Goal: Find specific page/section: Find specific page/section

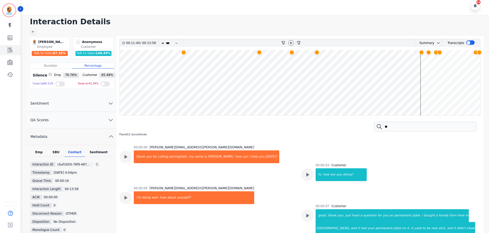
scroll to position [2660, 0]
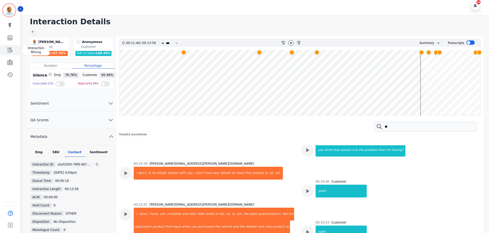
click at [13, 51] on icon "Sidebar" at bounding box center [10, 50] width 6 height 6
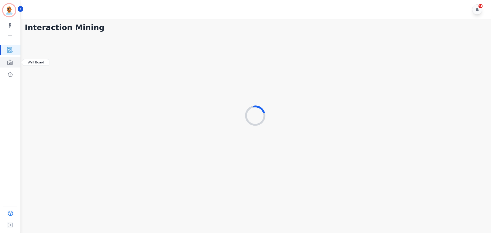
click at [14, 62] on link "Sidebar" at bounding box center [11, 62] width 20 height 10
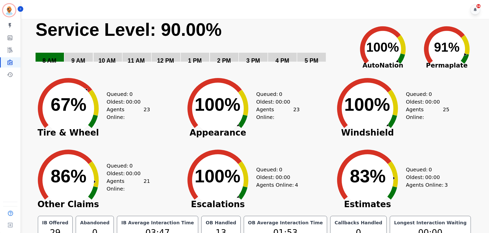
drag, startPoint x: 211, startPoint y: 102, endPoint x: 208, endPoint y: 112, distance: 10.7
click at [232, 111] on text "100% ​ 100%" at bounding box center [217, 105] width 46 height 20
drag, startPoint x: 155, startPoint y: 190, endPoint x: 138, endPoint y: 185, distance: 17.9
click at [138, 185] on div "Created with Highcharts 10.3.3 88% ​ 88% Other Claims Queued: 0 Oldest: 00:00 A…" at bounding box center [105, 176] width 150 height 72
click at [155, 176] on div "Created with Highcharts 10.3.3 88% ​ 88% Other Claims Queued: 0 Oldest: 00:00 A…" at bounding box center [105, 176] width 150 height 72
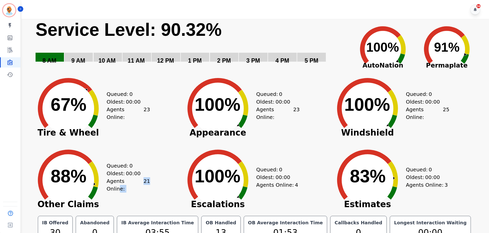
click at [136, 197] on div "Queued: 0 Oldest: 00:00 Agents Online: 21" at bounding box center [128, 176] width 43 height 72
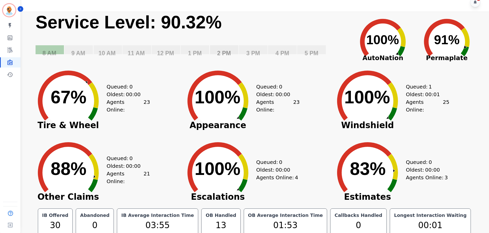
scroll to position [12, 0]
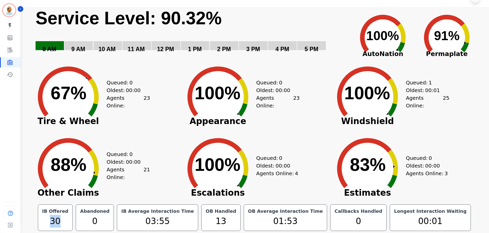
drag, startPoint x: 56, startPoint y: 221, endPoint x: 75, endPoint y: 222, distance: 19.4
click at [73, 222] on div "IB Offered 30" at bounding box center [55, 217] width 35 height 27
click at [80, 222] on div "Abandoned 0" at bounding box center [95, 217] width 38 height 27
